Goal: Connect with others: Connect with others

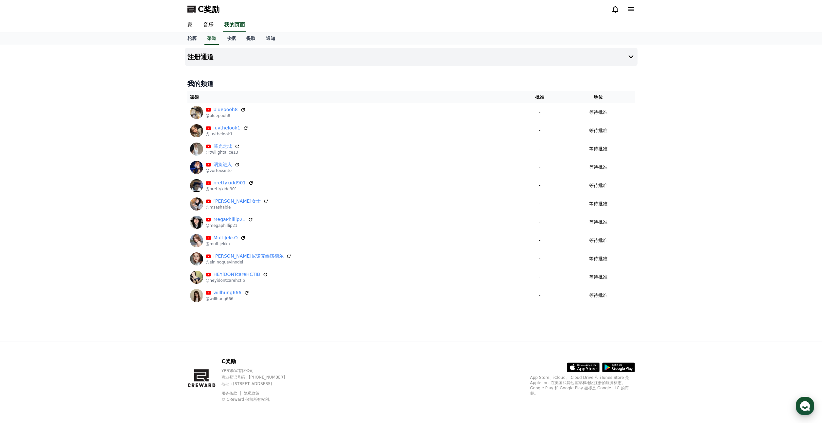
click at [800, 410] on icon "button" at bounding box center [805, 406] width 12 height 12
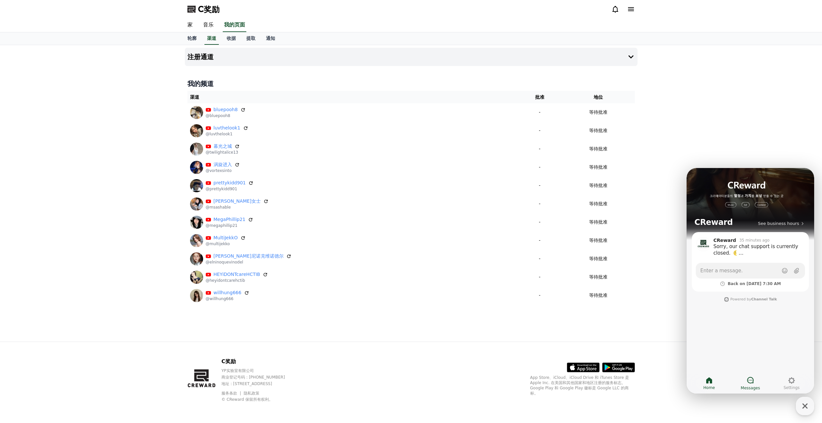
click at [753, 382] on icon at bounding box center [750, 380] width 7 height 7
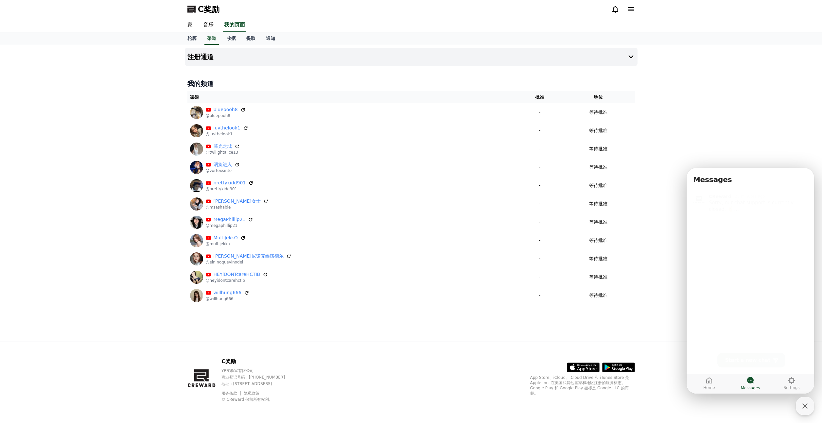
click at [763, 362] on span "Start a new chat" at bounding box center [747, 360] width 45 height 7
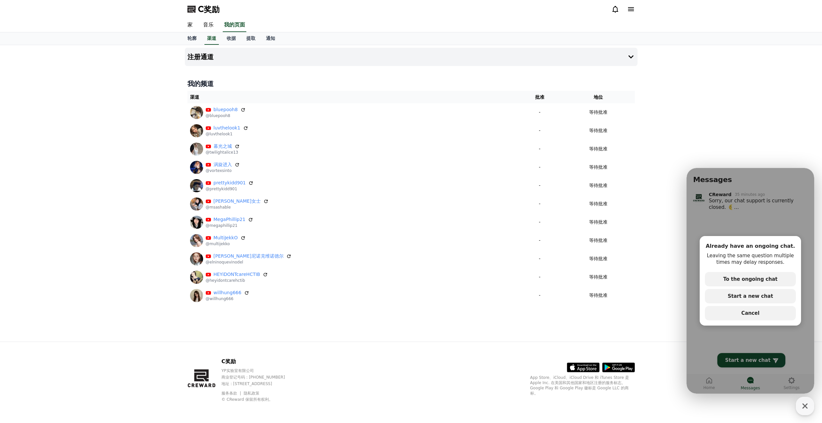
click at [335, 340] on div "注册通道 我的频道 渠道 批准 地位 bluepooh8 @bluepooh8 - 等待批准 luvthelook1 @luvthelook1 - 等待批准 …" at bounding box center [411, 193] width 458 height 297
